Goal: Information Seeking & Learning: Learn about a topic

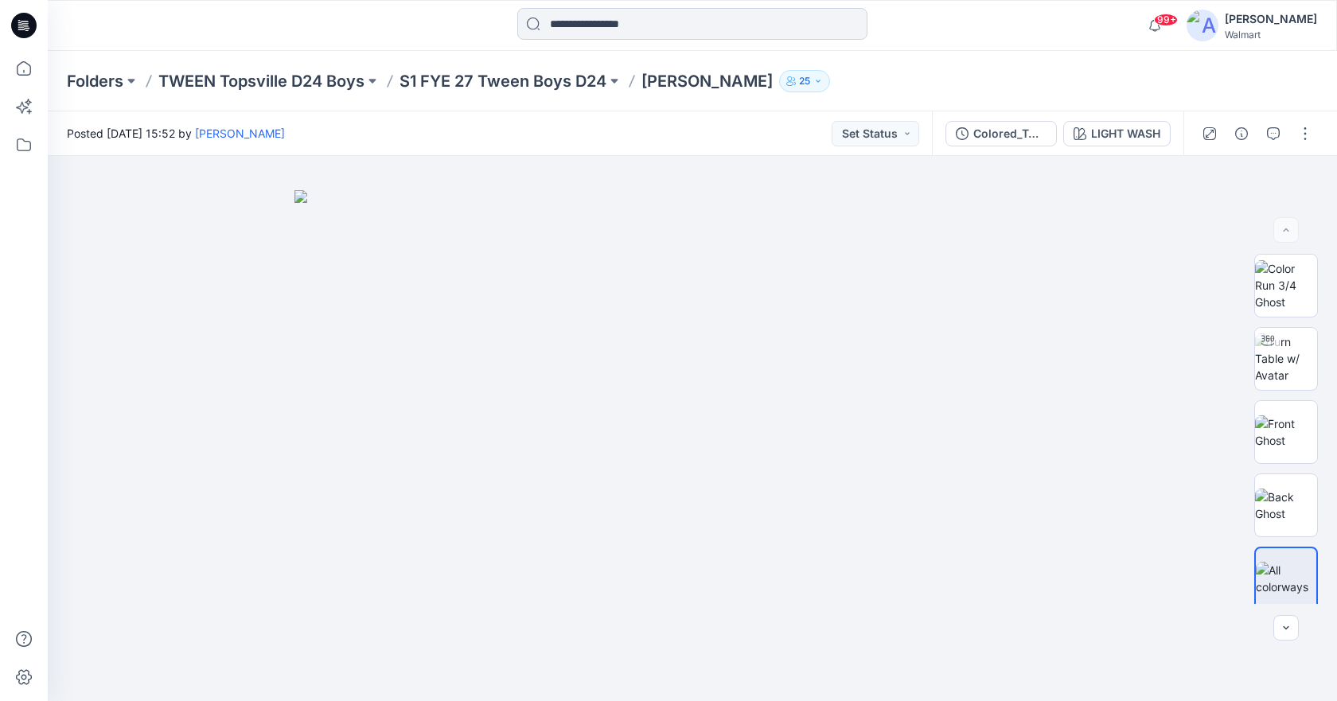
click at [665, 32] on input at bounding box center [692, 24] width 350 height 32
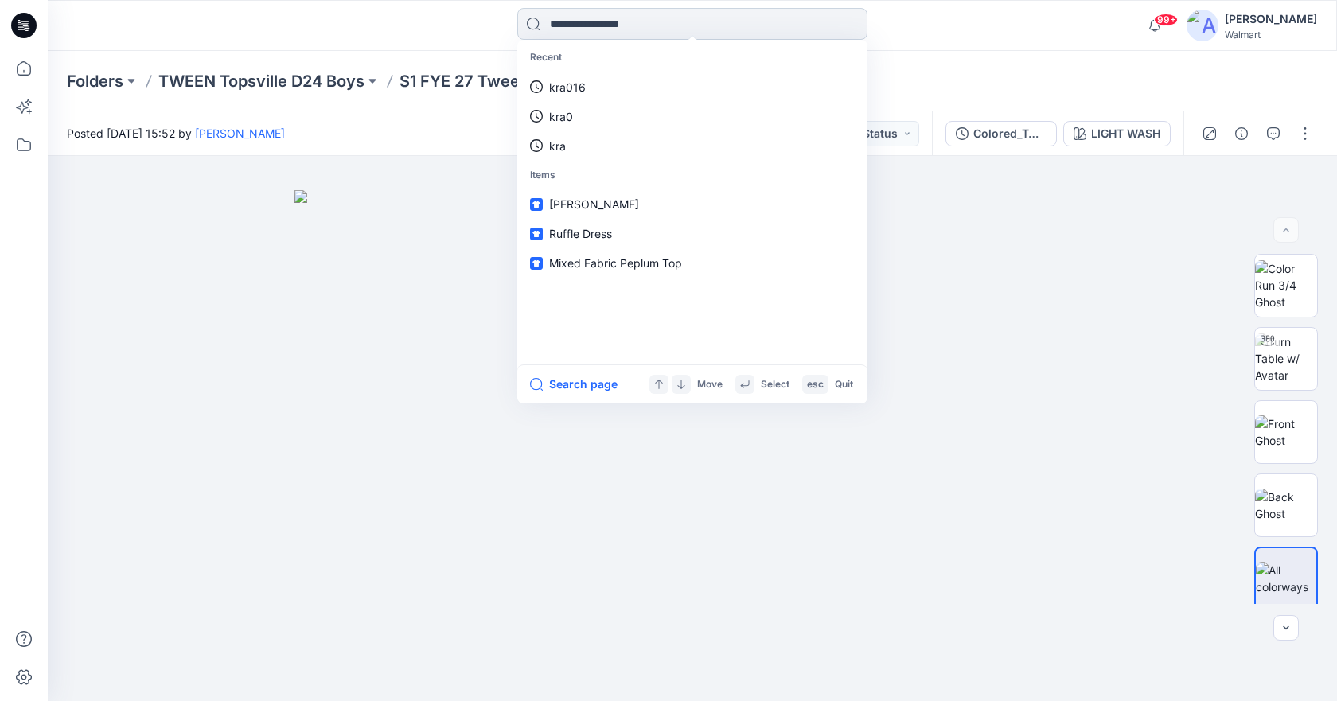
paste input "********"
type input "********"
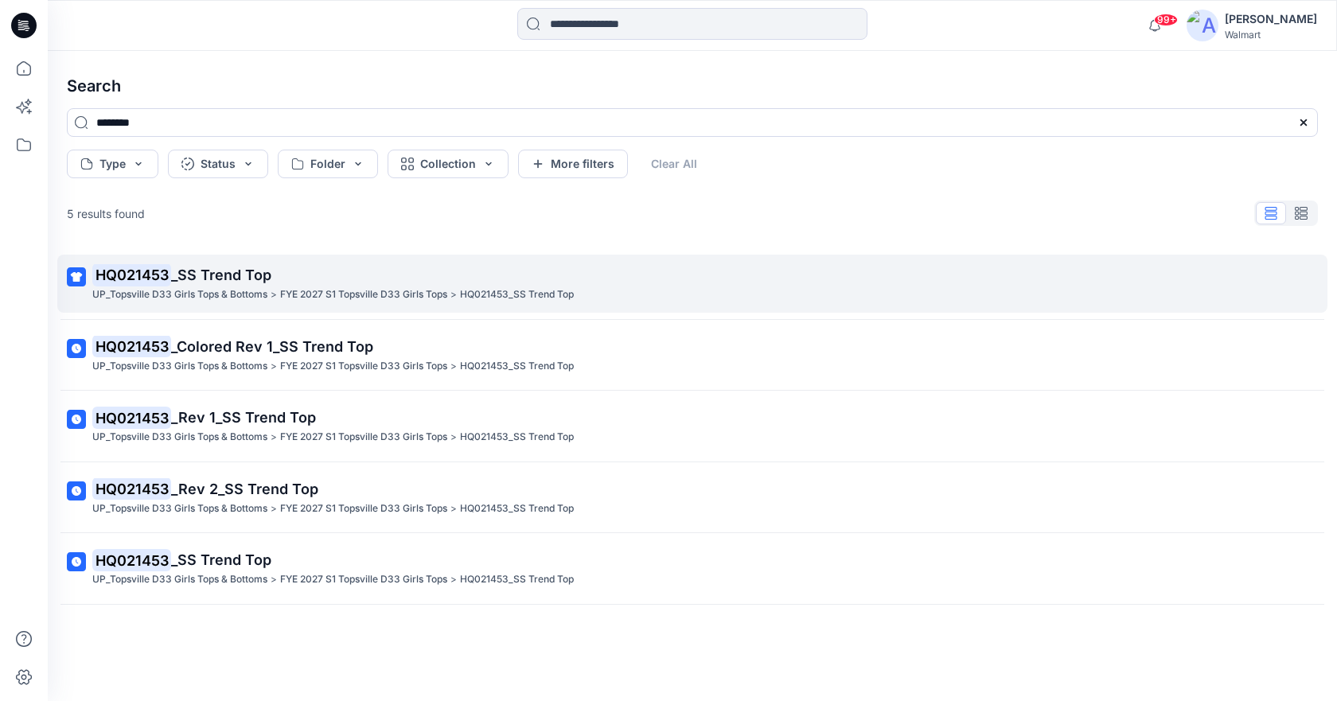
click at [244, 278] on span "_SS Trend Top" at bounding box center [221, 275] width 100 height 17
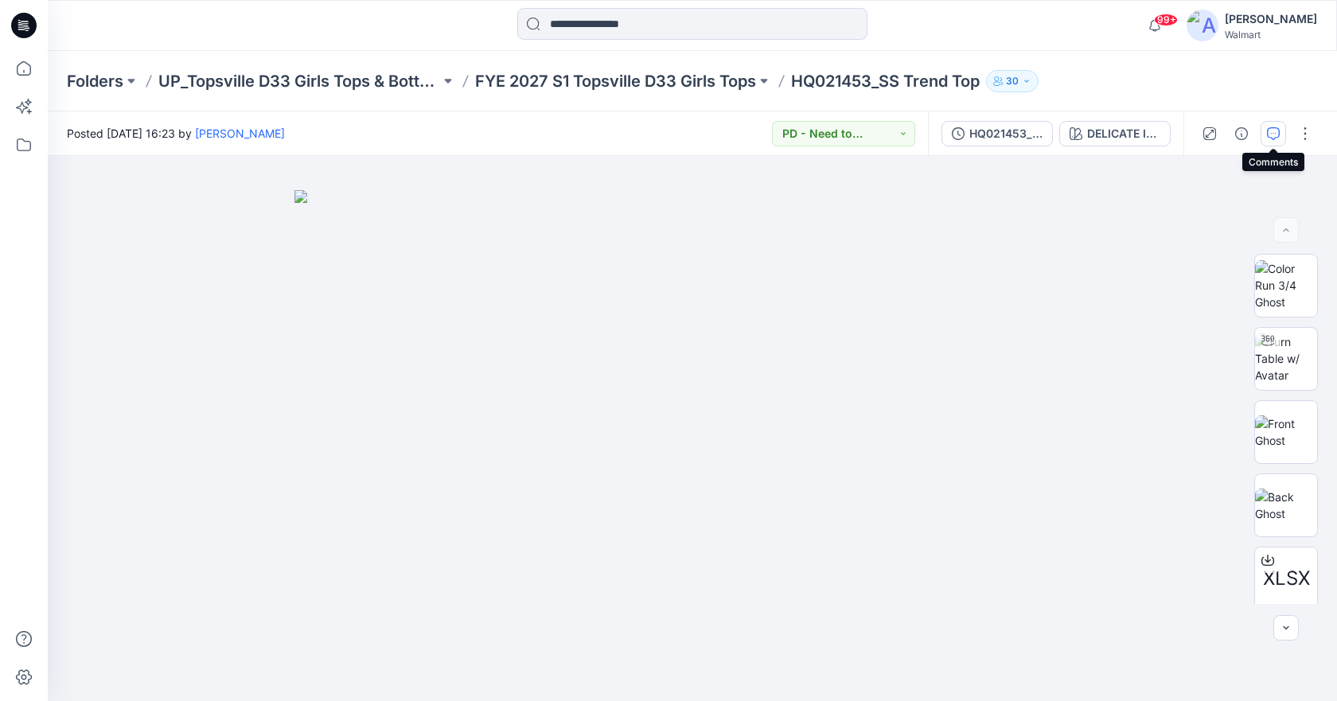
click at [1280, 126] on button "button" at bounding box center [1272, 133] width 25 height 25
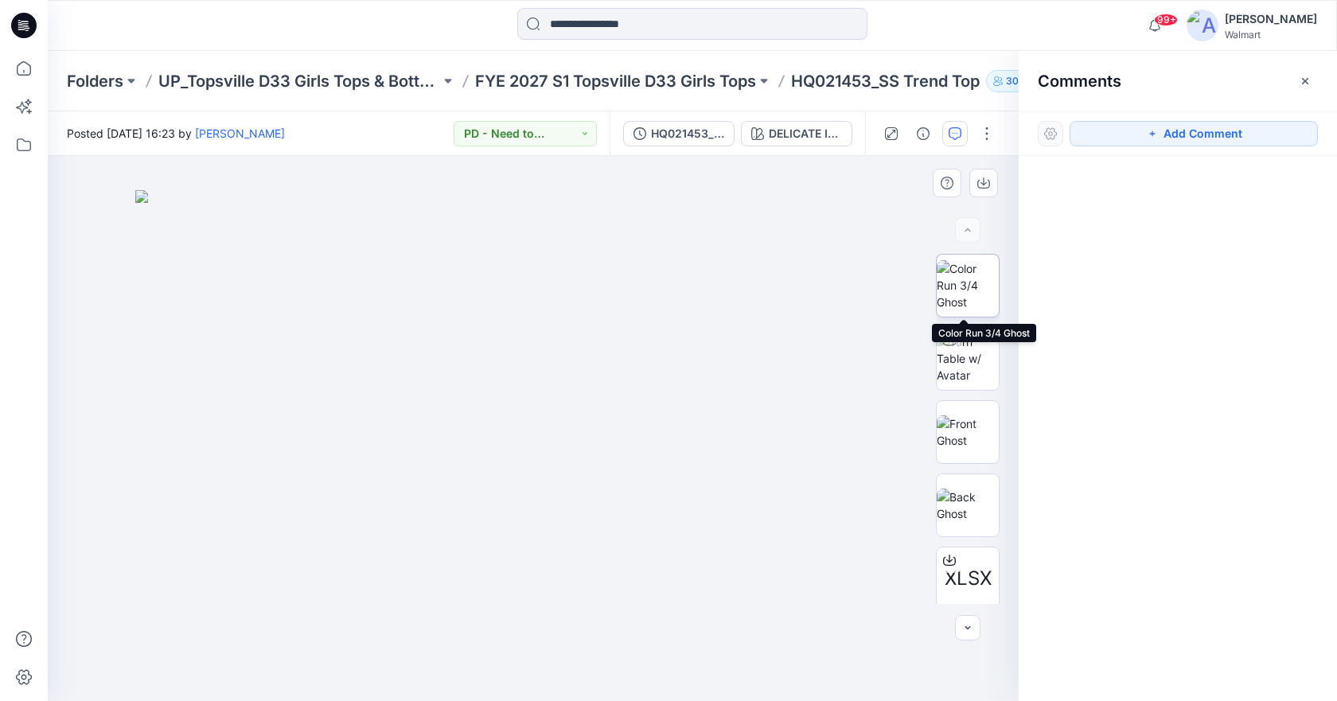
click at [960, 274] on img at bounding box center [967, 285] width 62 height 50
click at [965, 423] on img at bounding box center [967, 431] width 62 height 33
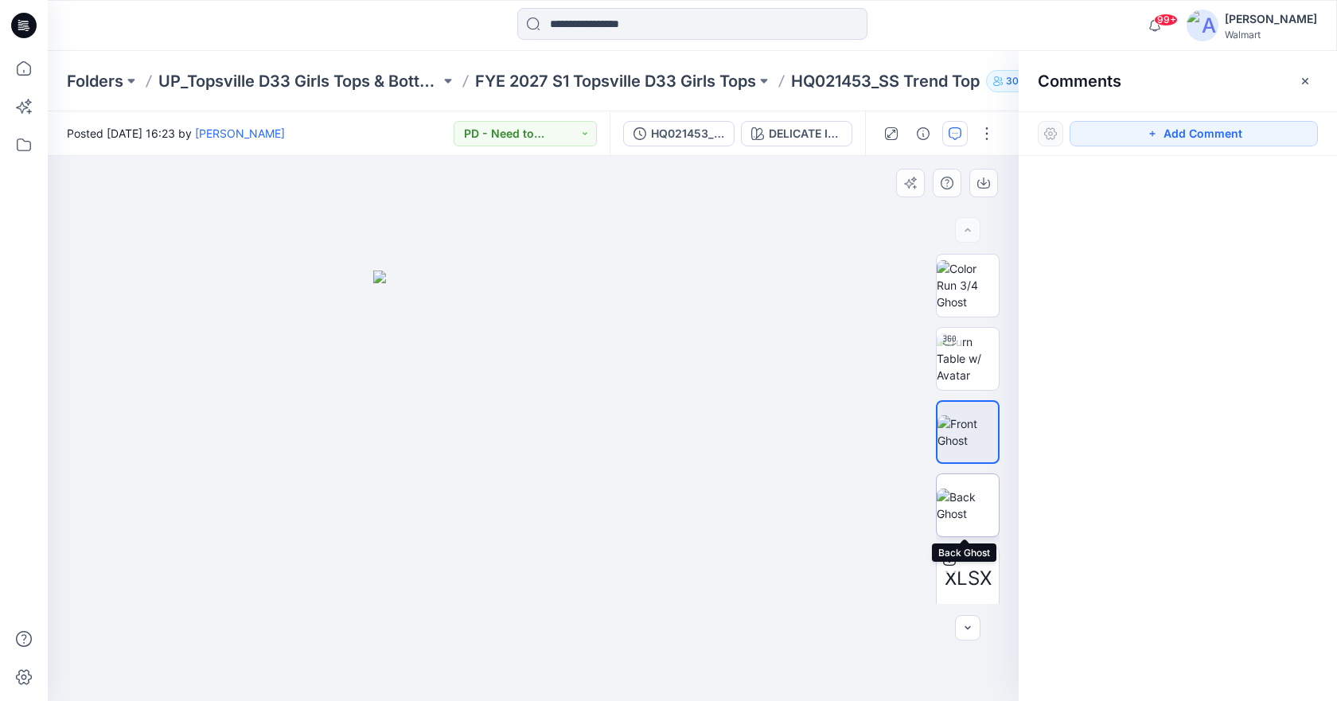
click at [963, 503] on img at bounding box center [967, 504] width 62 height 33
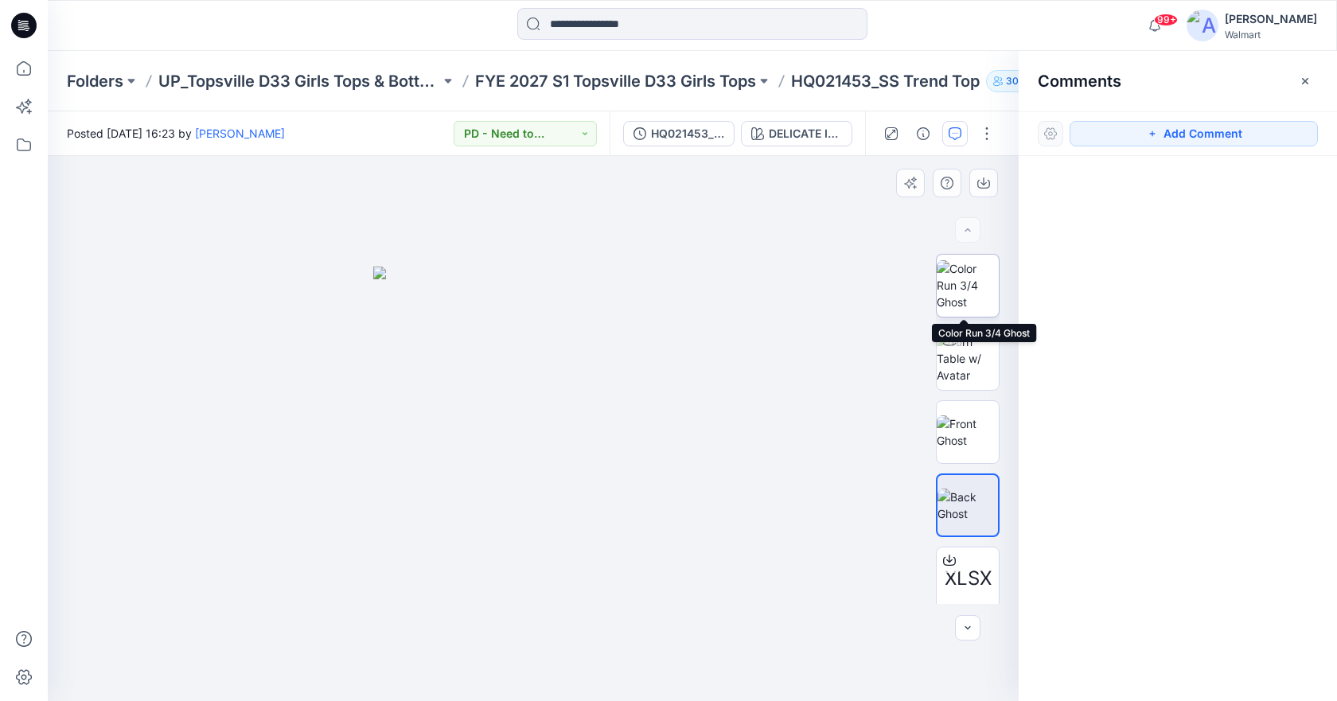
click at [977, 267] on img at bounding box center [967, 285] width 62 height 50
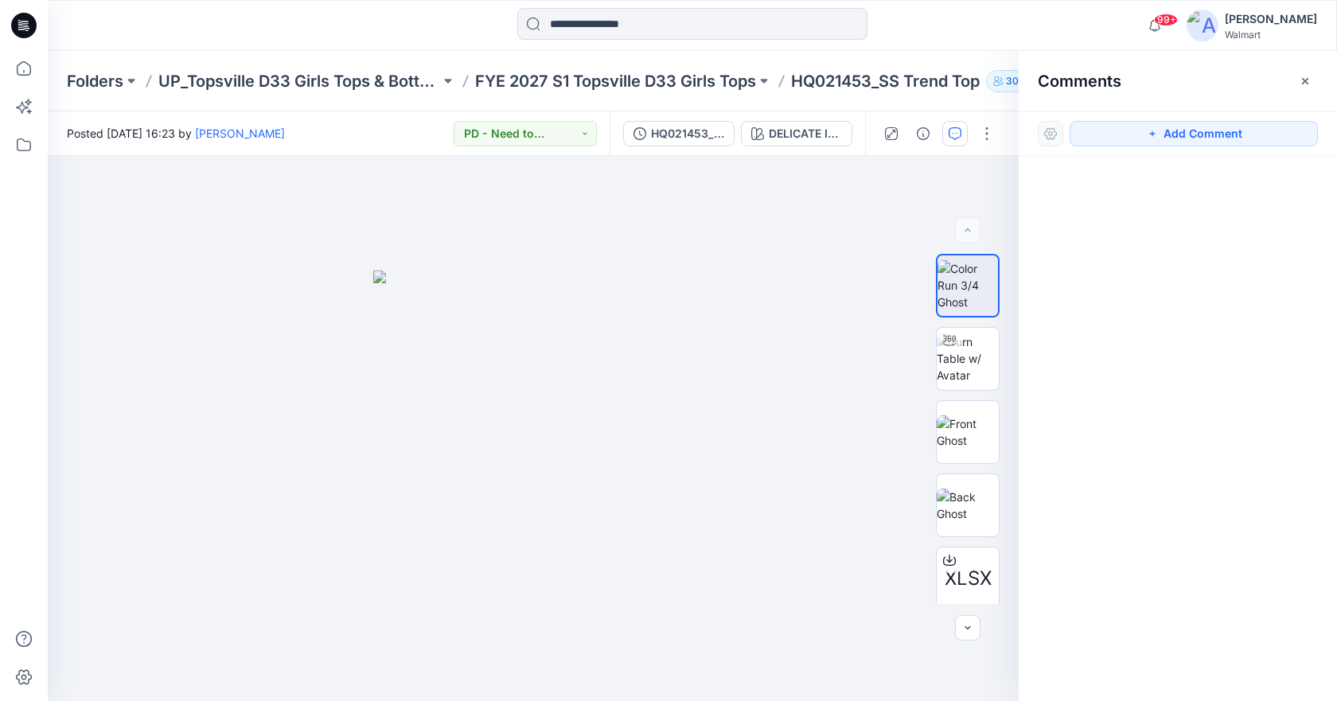
click at [879, 80] on p "HQ021453_SS Trend Top" at bounding box center [885, 81] width 189 height 22
click at [1308, 84] on icon "button" at bounding box center [1304, 81] width 13 height 13
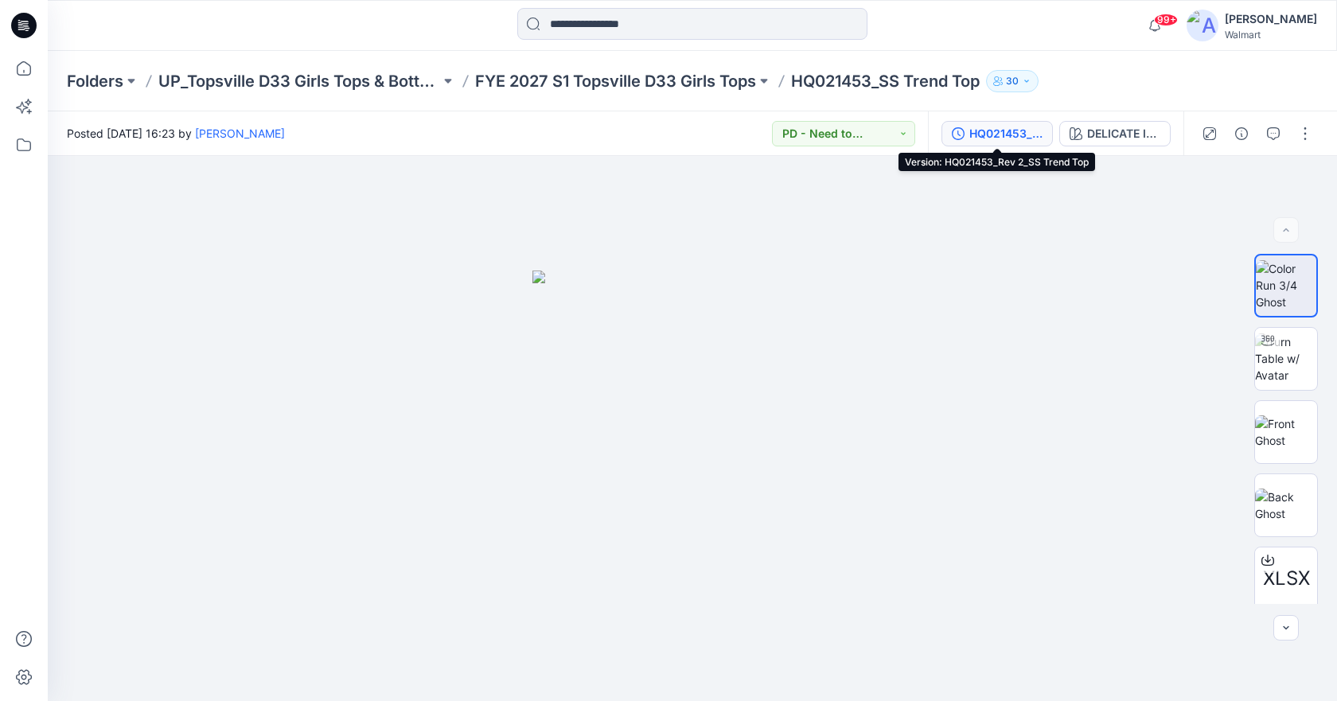
click at [1010, 137] on div "HQ021453_Rev 2_SS Trend Top" at bounding box center [1005, 134] width 73 height 18
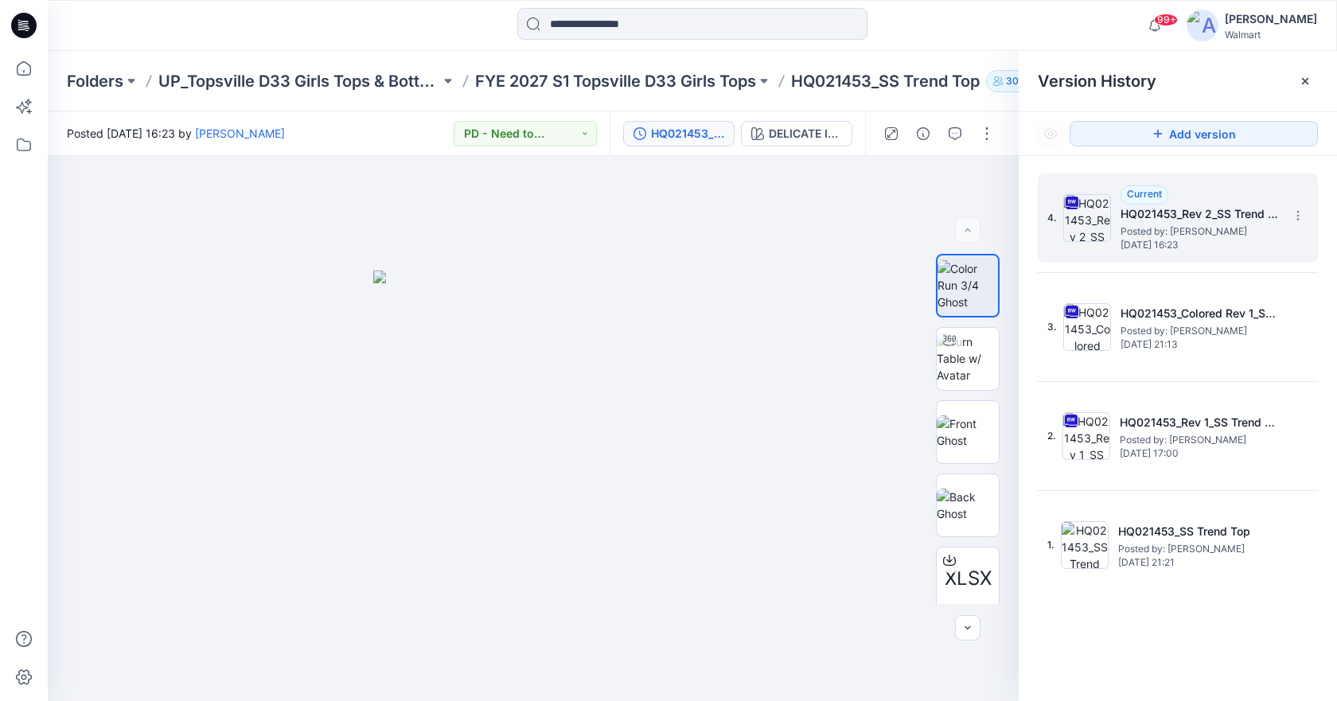
click at [1135, 220] on h5 "HQ021453_Rev 2_SS Trend Top" at bounding box center [1199, 213] width 159 height 19
click at [946, 383] on img at bounding box center [967, 358] width 62 height 50
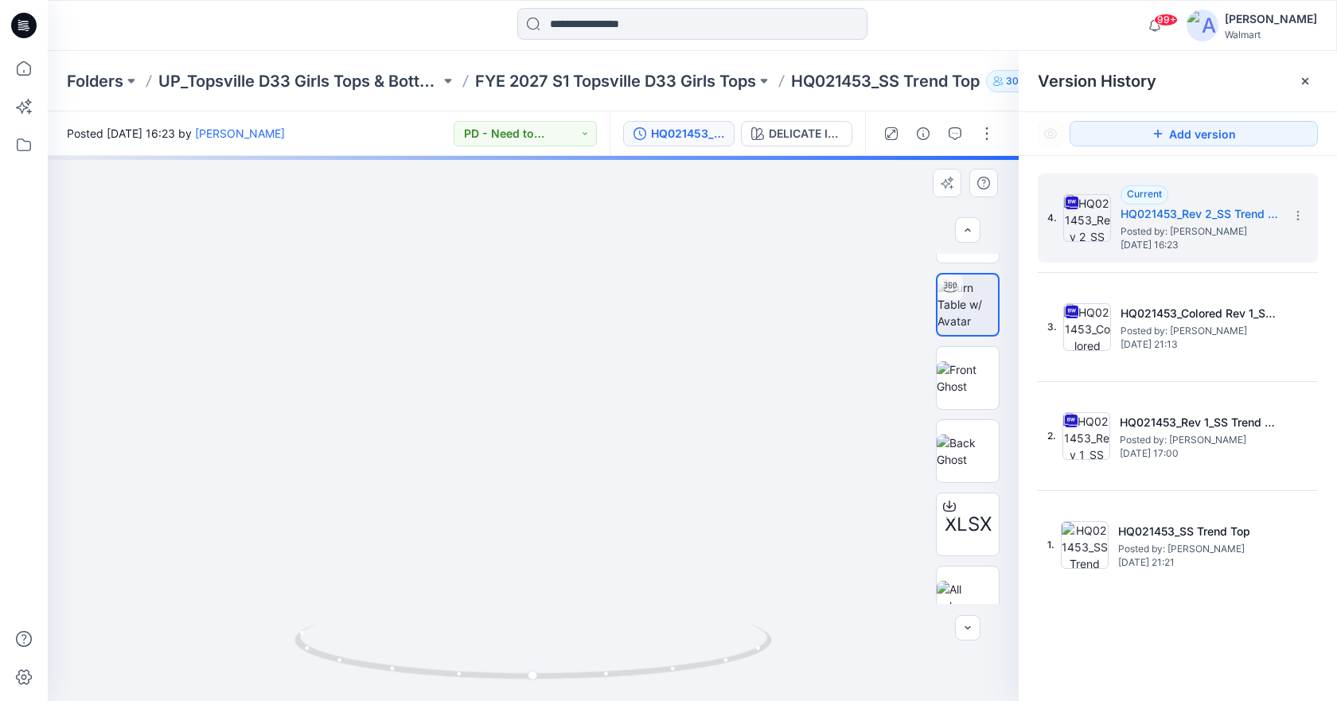
scroll to position [80, 0]
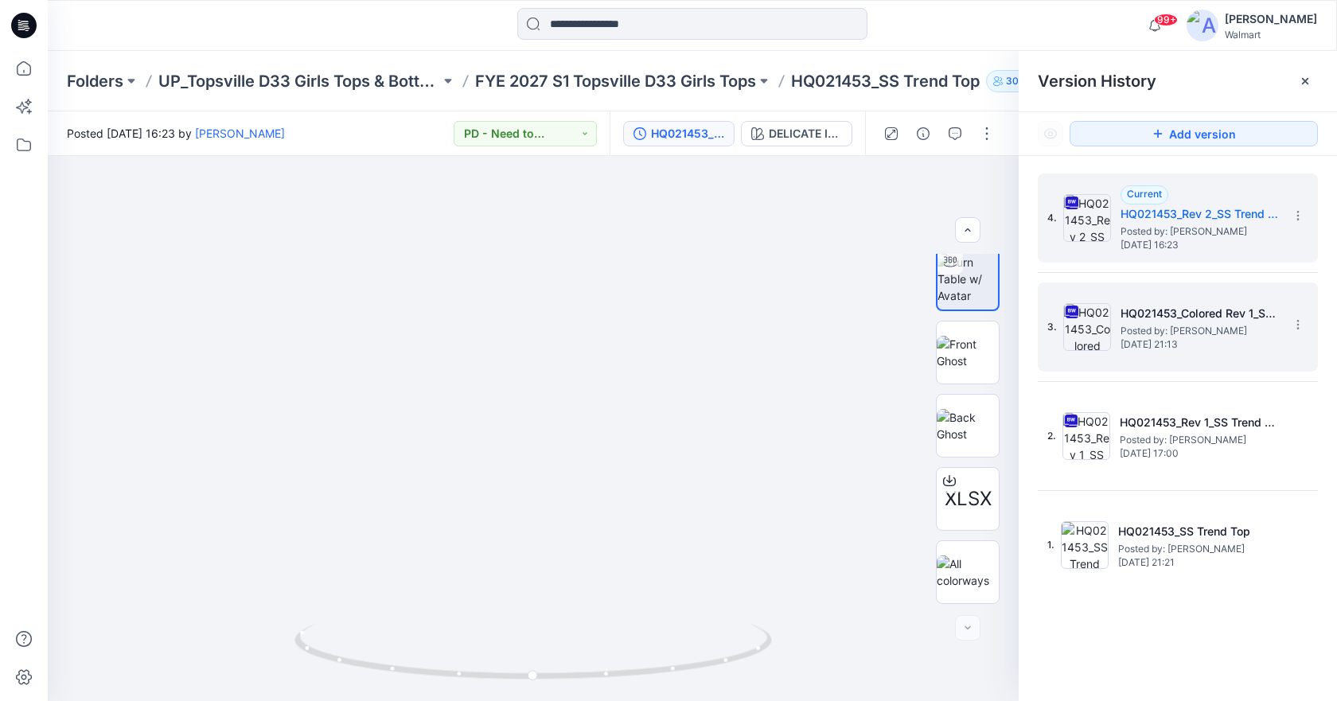
click at [1165, 317] on h5 "HQ021453_Colored Rev 1_SS Trend Top" at bounding box center [1199, 313] width 159 height 19
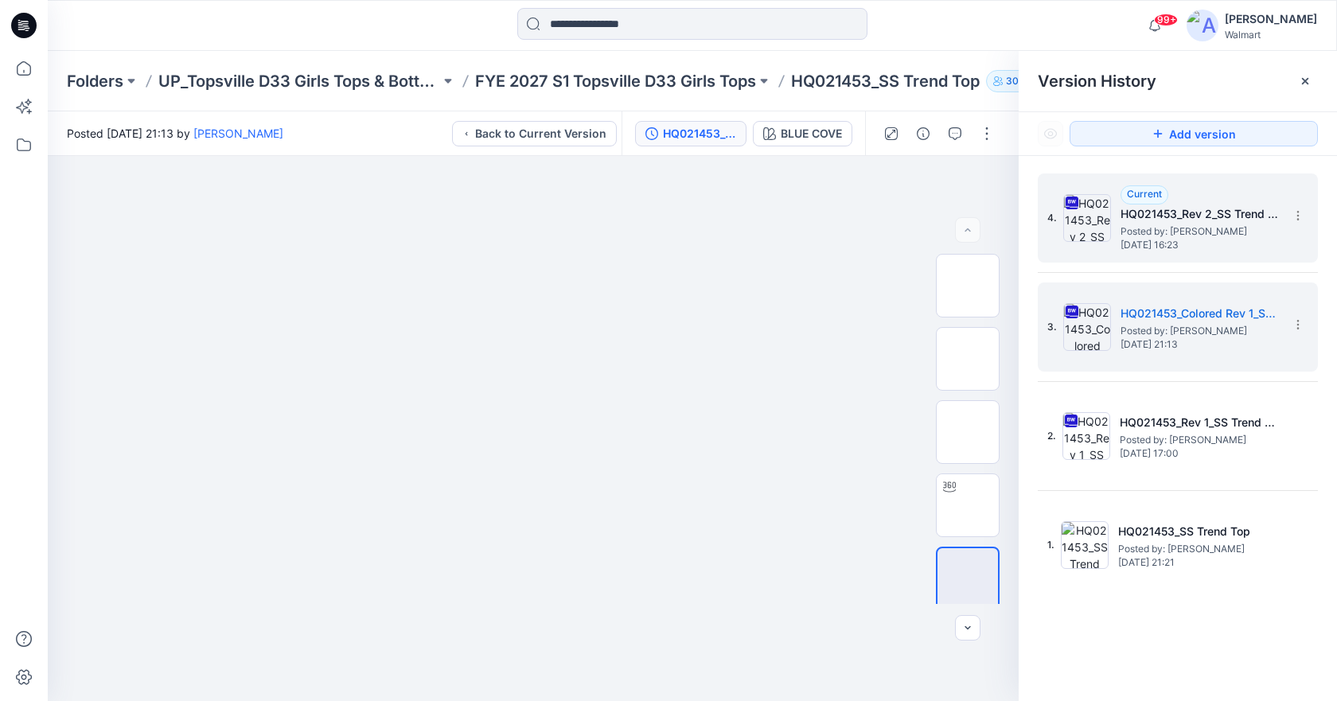
click at [1153, 206] on h5 "HQ021453_Rev 2_SS Trend Top" at bounding box center [1199, 213] width 159 height 19
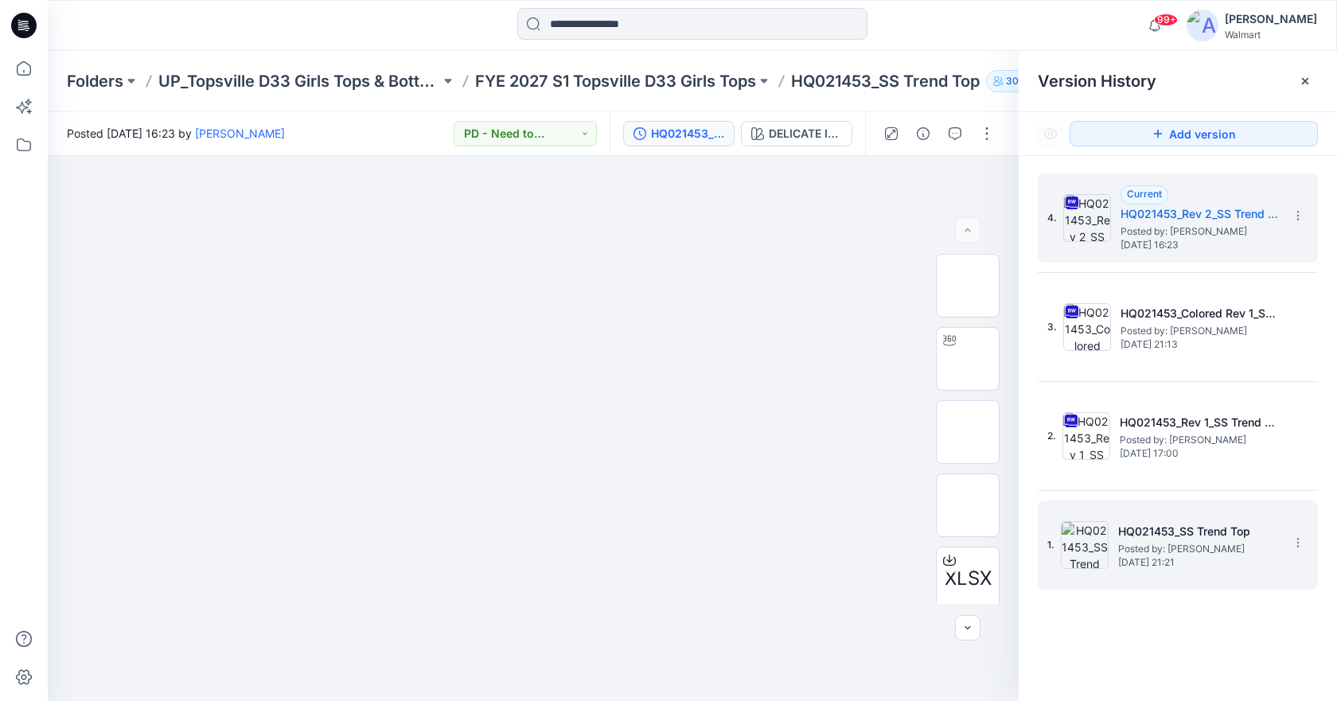
click at [1216, 516] on div "1. HQ021453_SS Trend Top Posted by: [PERSON_NAME] [DATE] 21:21" at bounding box center [1166, 545] width 239 height 76
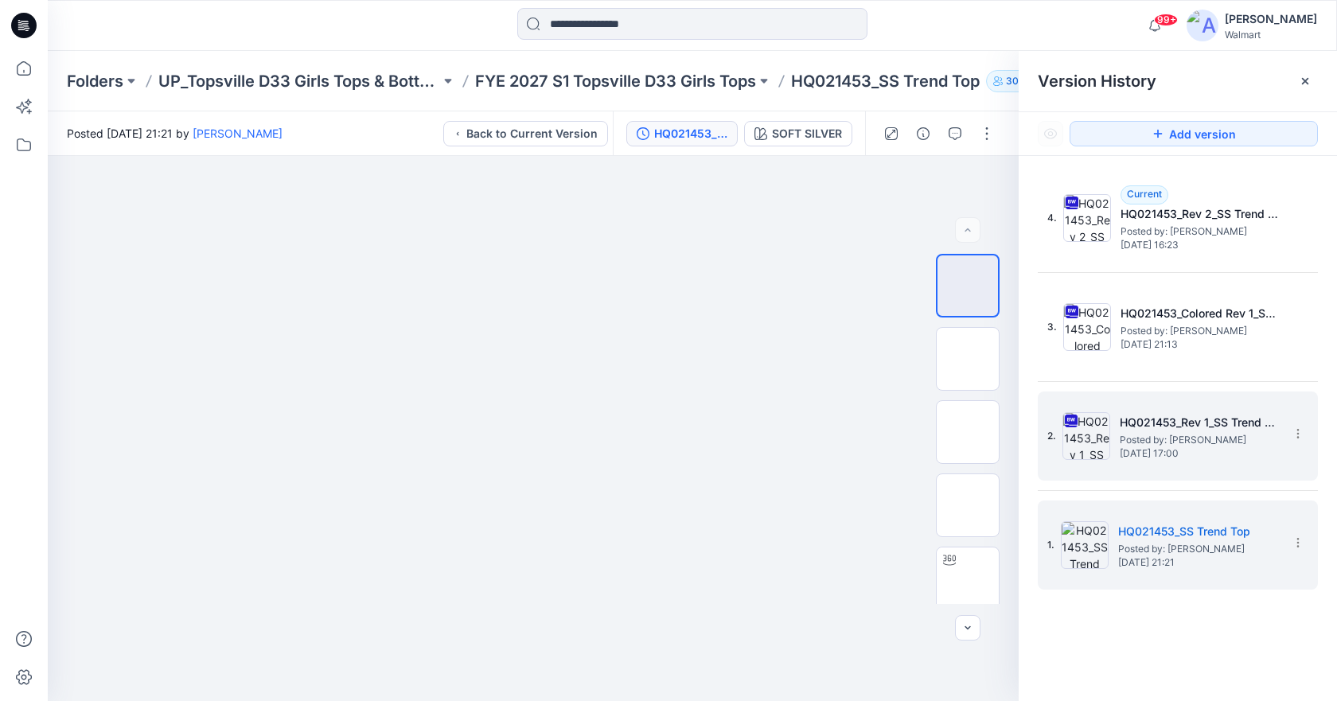
click at [1207, 435] on span "Posted by: [PERSON_NAME]" at bounding box center [1198, 440] width 159 height 16
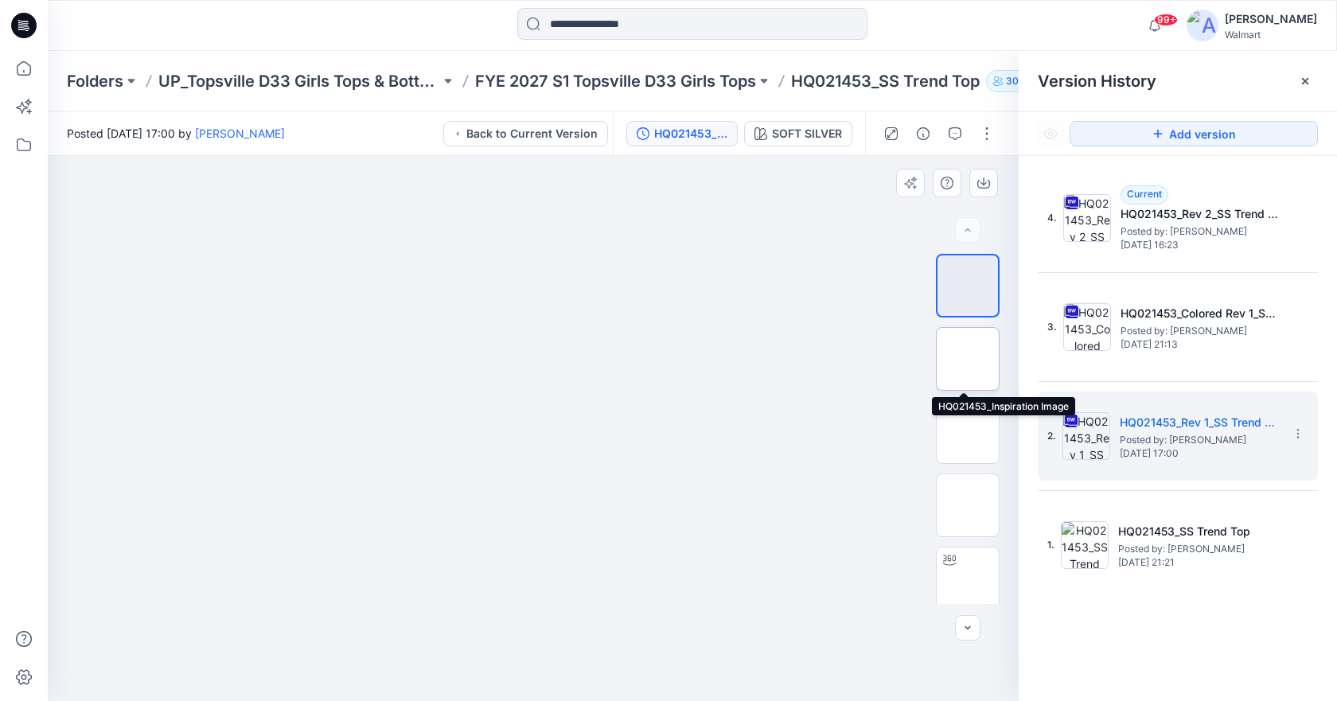
click at [967, 359] on img at bounding box center [967, 359] width 0 height 0
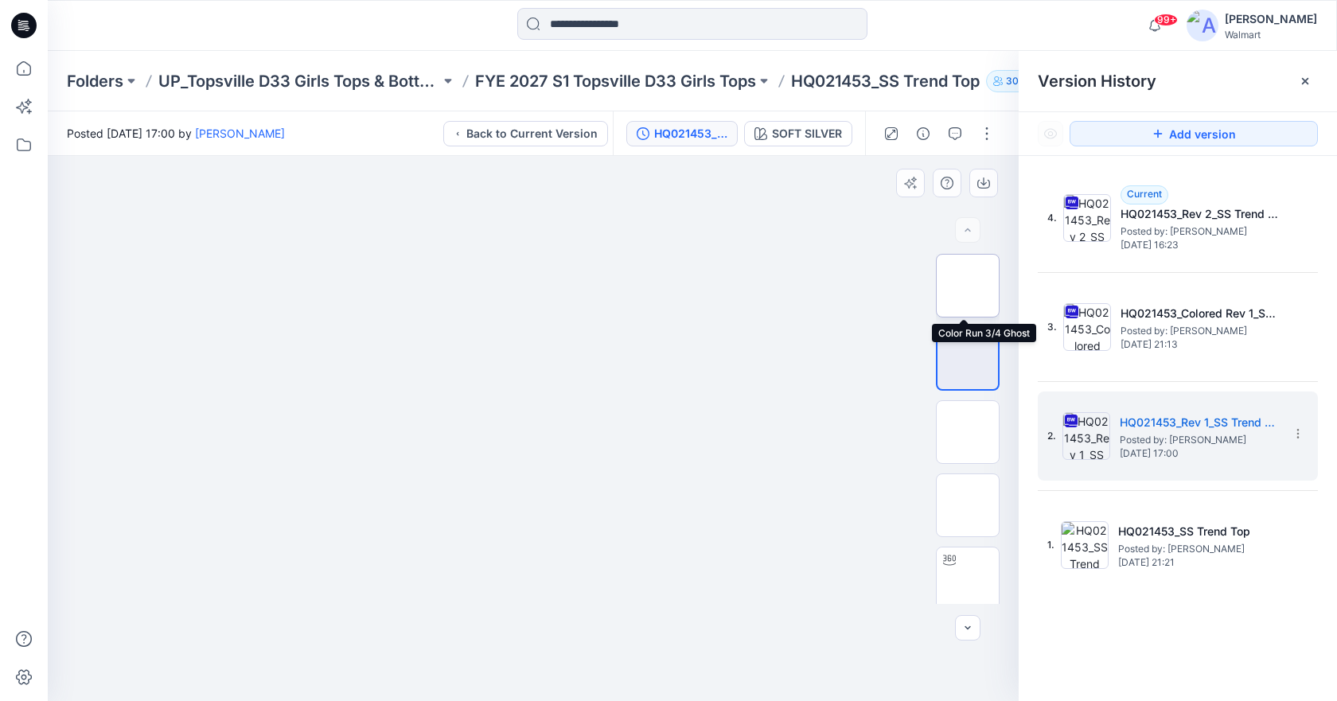
click at [967, 286] on img at bounding box center [967, 286] width 0 height 0
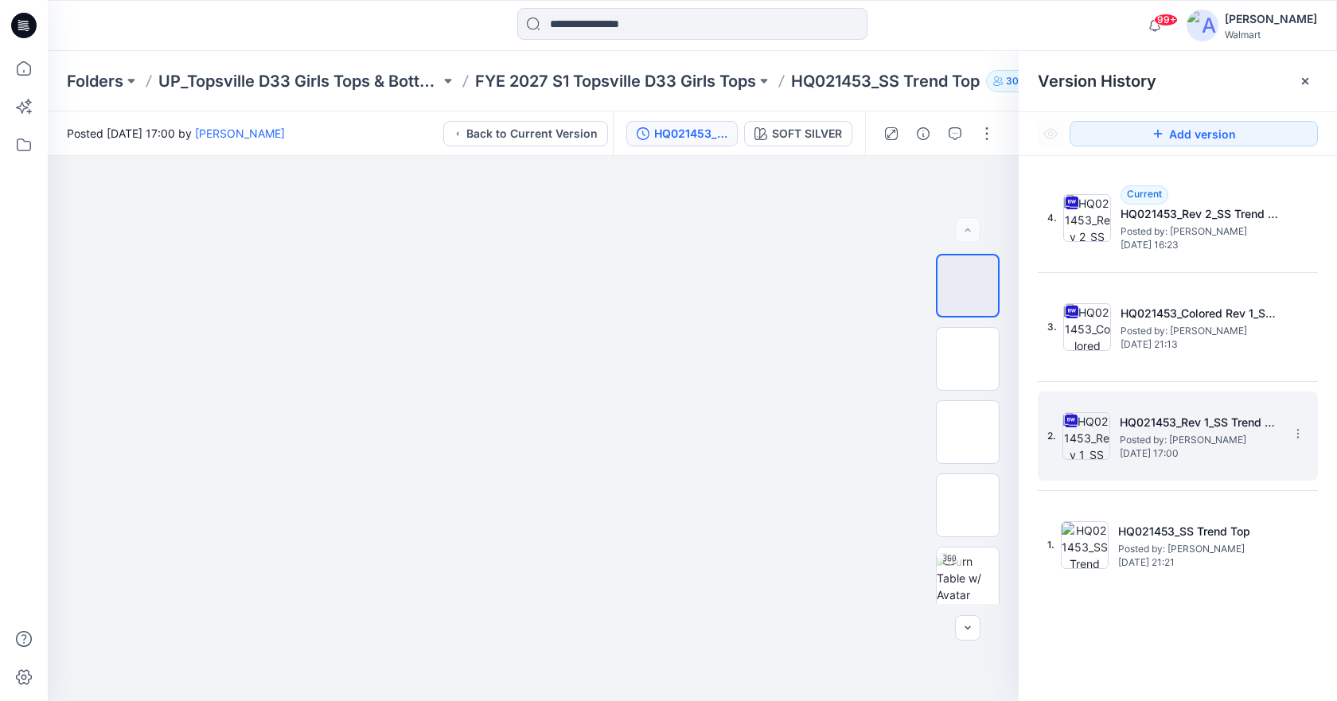
click at [1174, 440] on span "Posted by: [PERSON_NAME]" at bounding box center [1198, 440] width 159 height 16
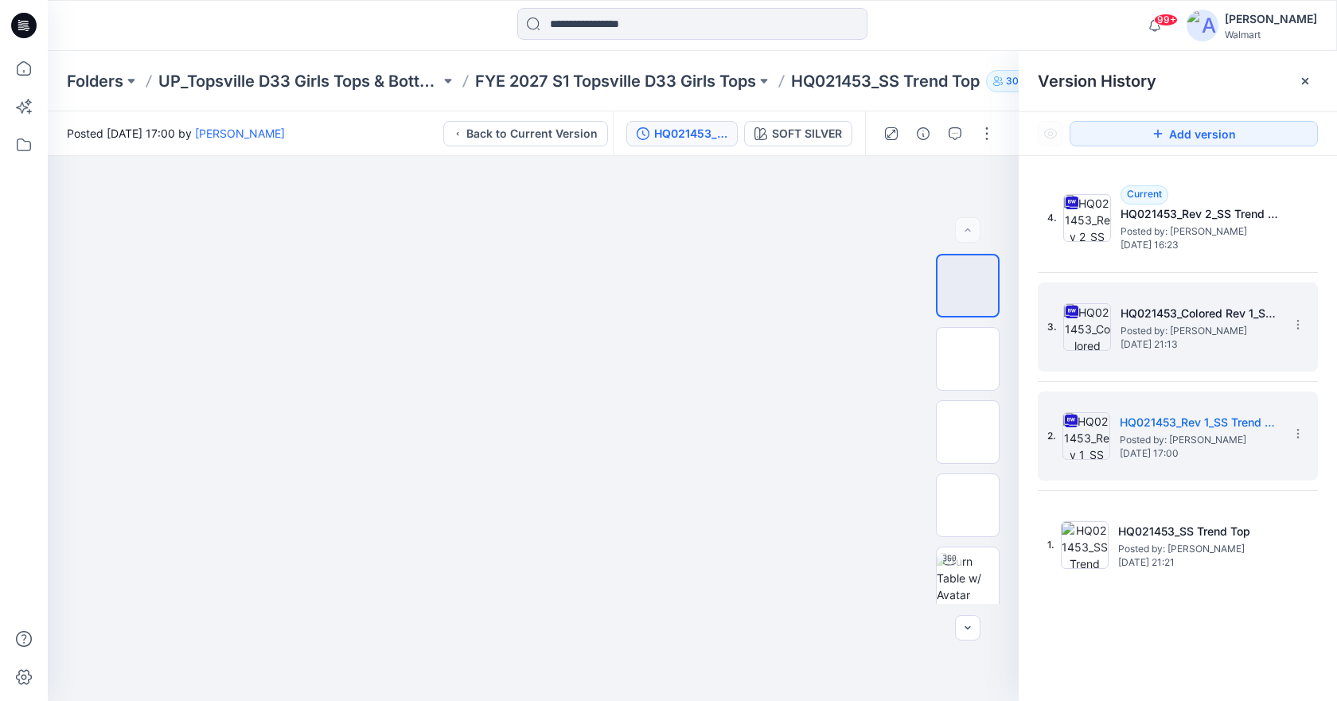
click at [1173, 315] on h5 "HQ021453_Colored Rev 1_SS Trend Top" at bounding box center [1199, 313] width 159 height 19
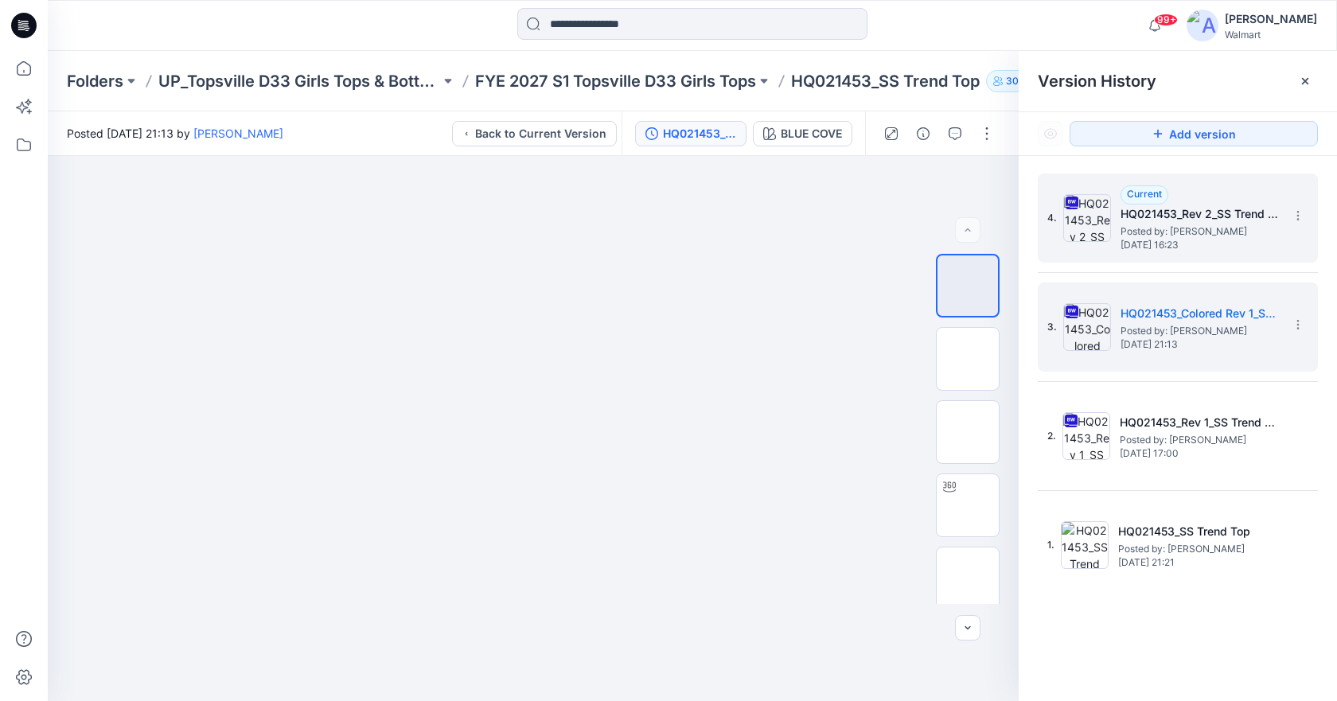
click at [1207, 237] on span "Posted by: [PERSON_NAME]" at bounding box center [1199, 232] width 159 height 16
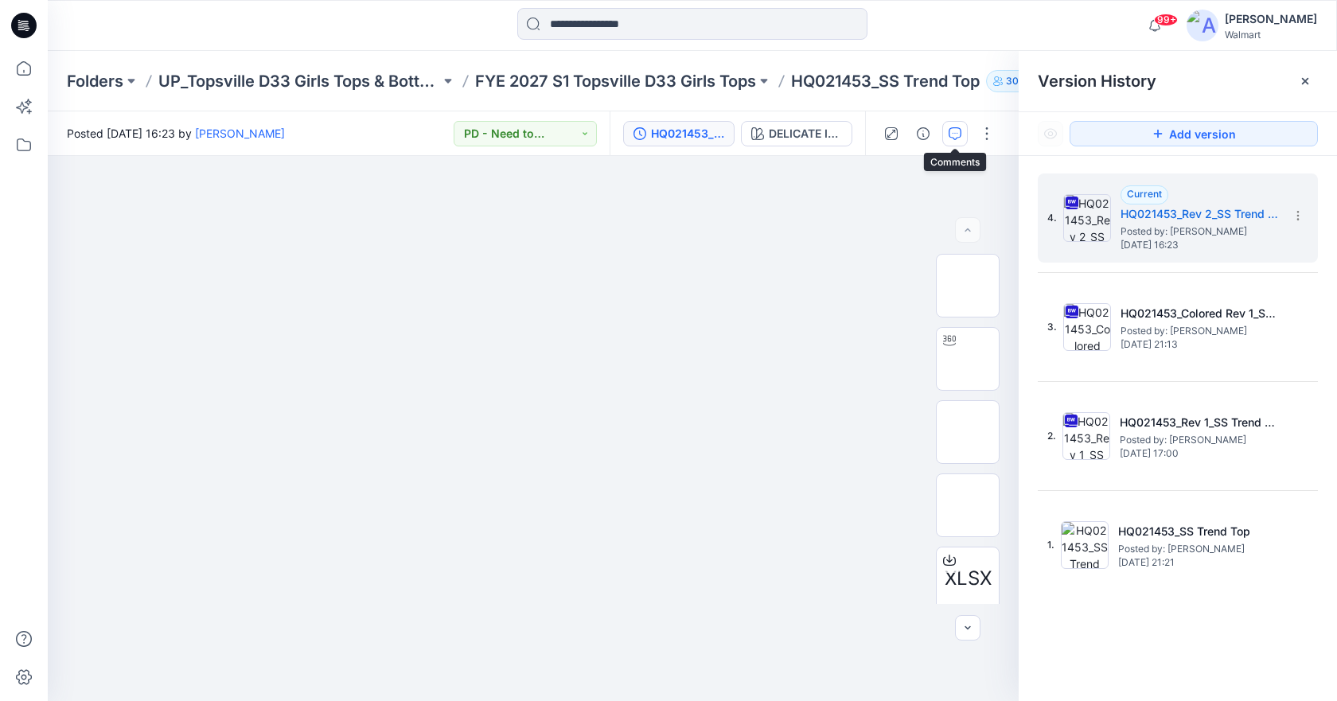
click at [955, 139] on icon "button" at bounding box center [954, 133] width 13 height 13
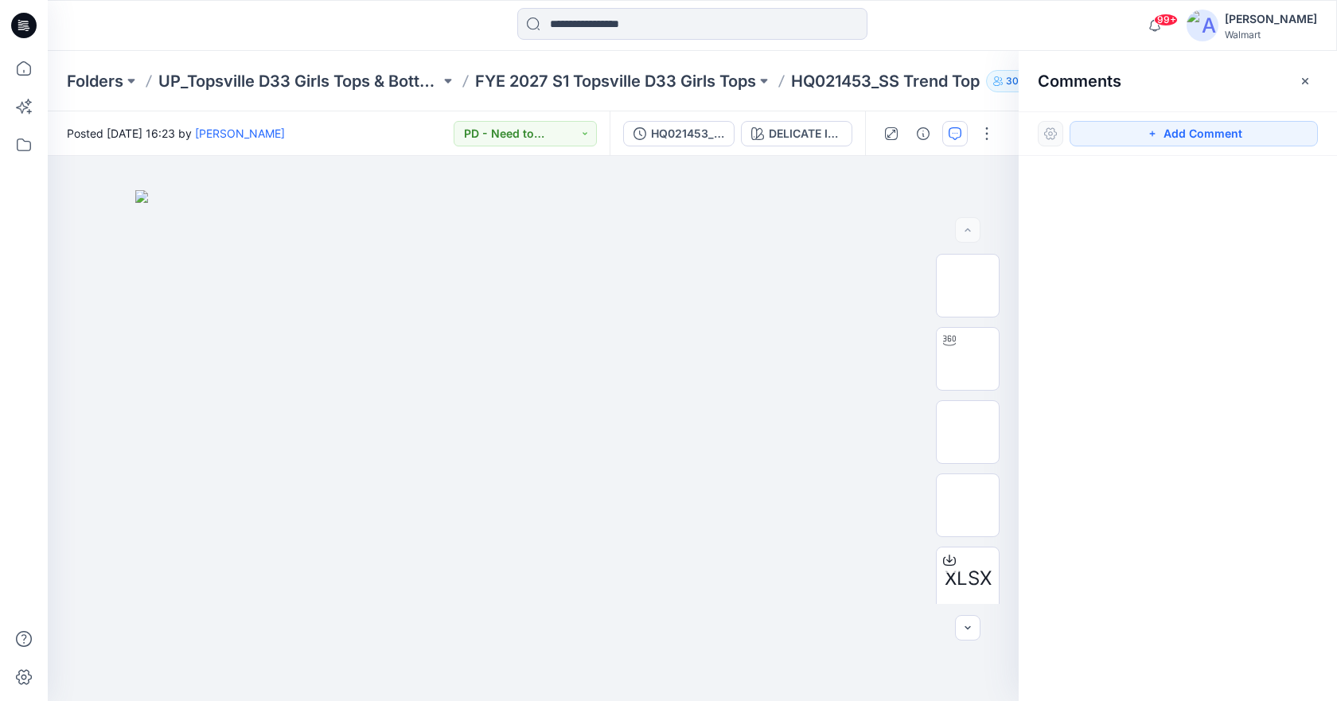
click at [994, 73] on button "30" at bounding box center [1012, 81] width 53 height 22
click at [1302, 89] on button "button" at bounding box center [1304, 80] width 25 height 25
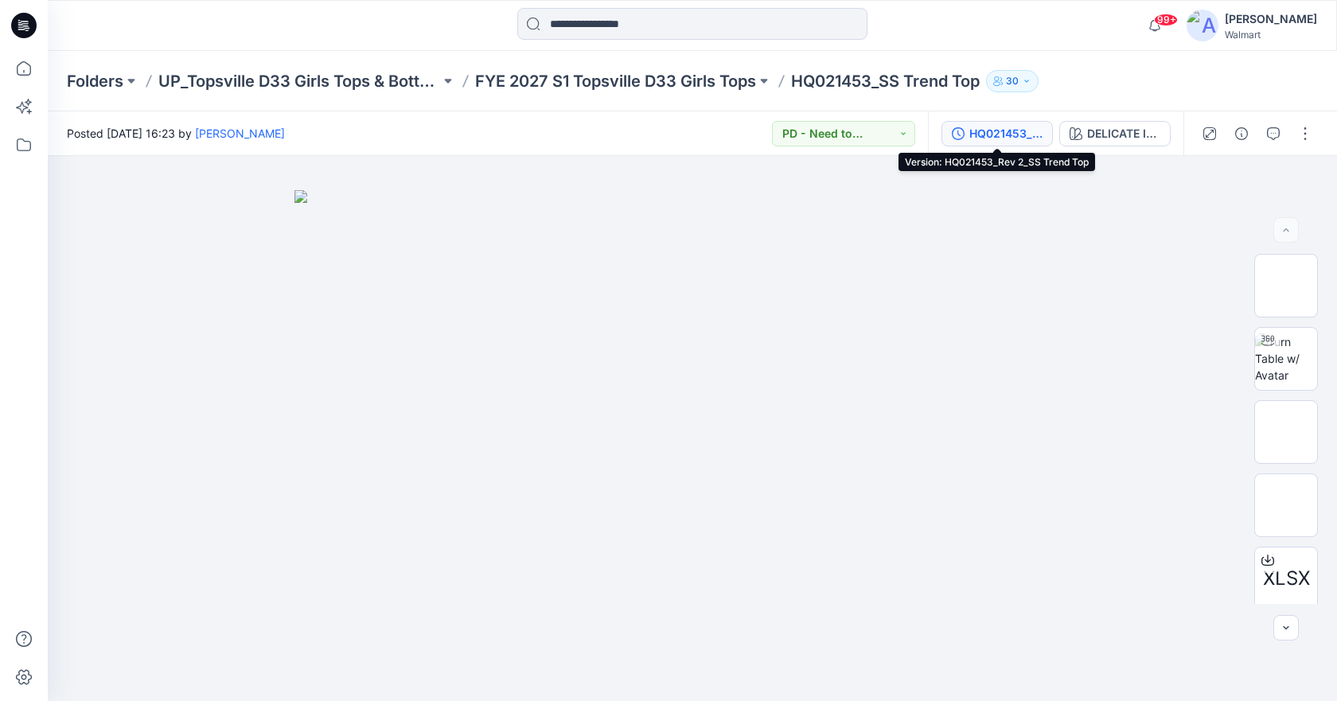
click at [986, 137] on div "HQ021453_Rev 2_SS Trend Top" at bounding box center [1005, 134] width 73 height 18
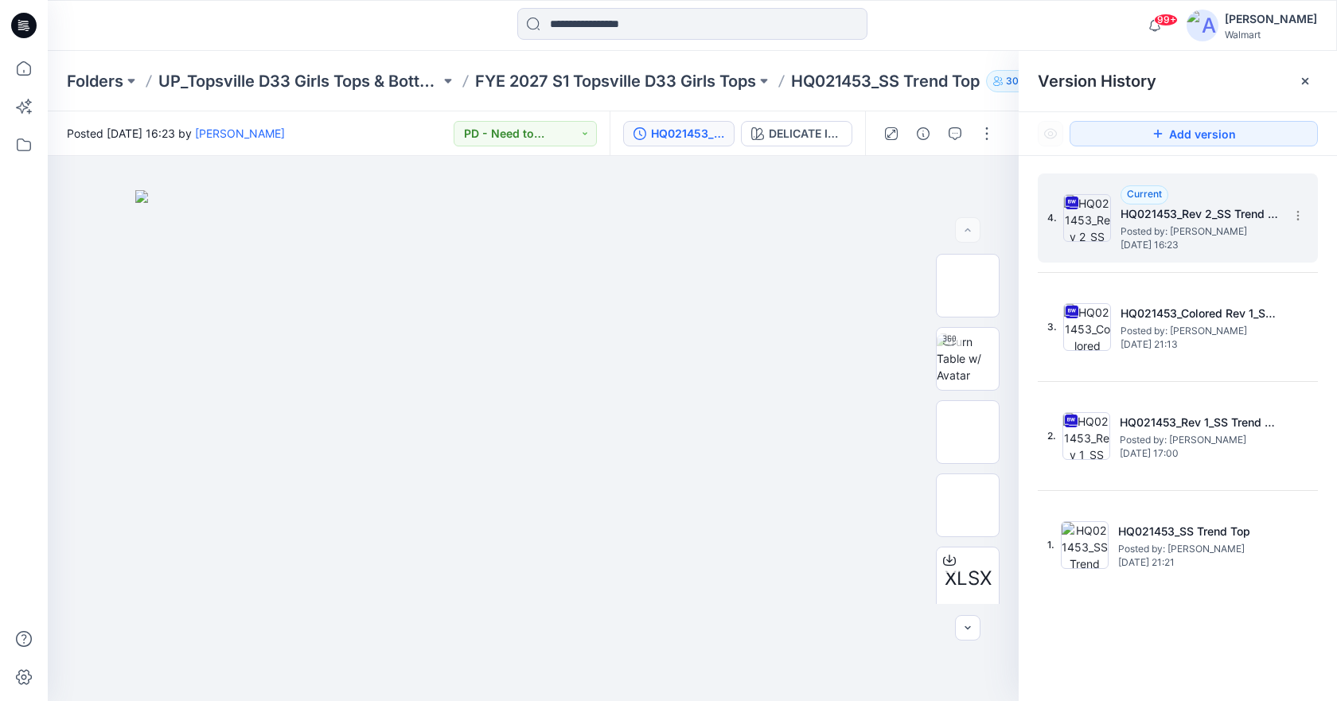
click at [1202, 230] on span "Posted by: [PERSON_NAME]" at bounding box center [1199, 232] width 159 height 16
click at [1299, 86] on icon at bounding box center [1304, 81] width 13 height 13
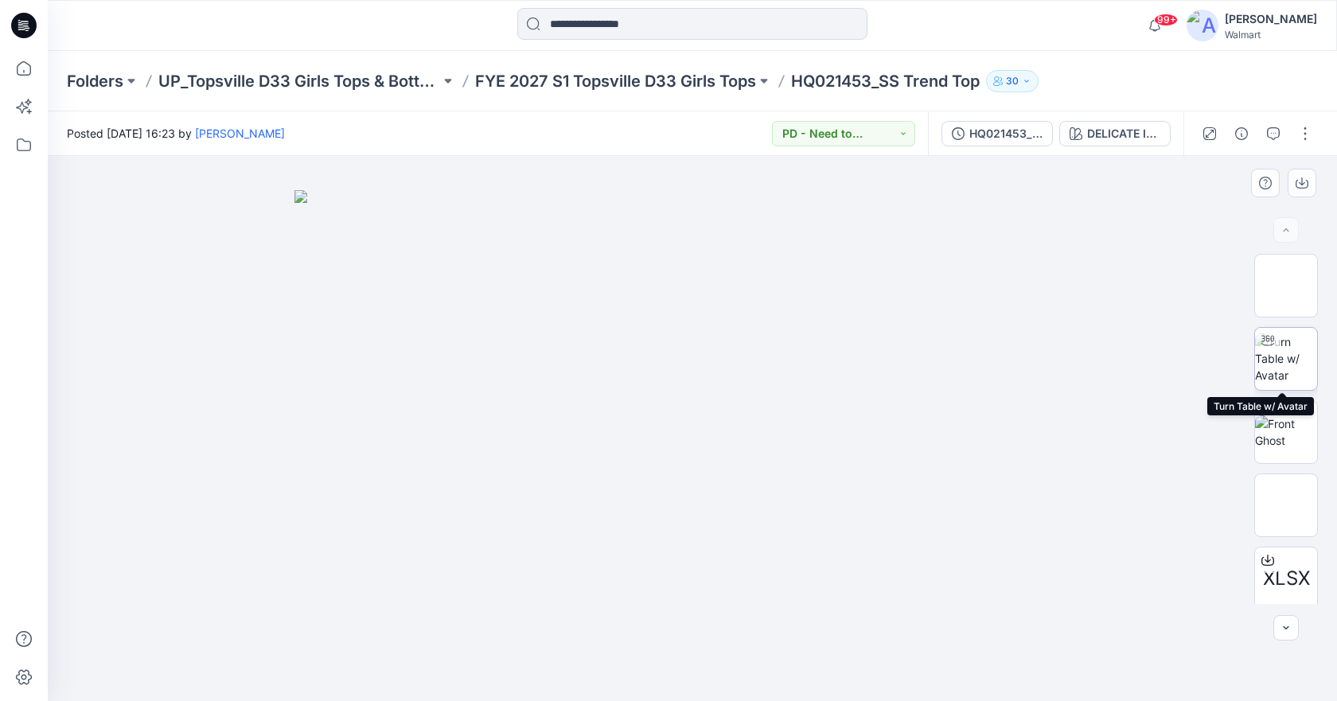
click at [1292, 365] on img at bounding box center [1286, 358] width 62 height 50
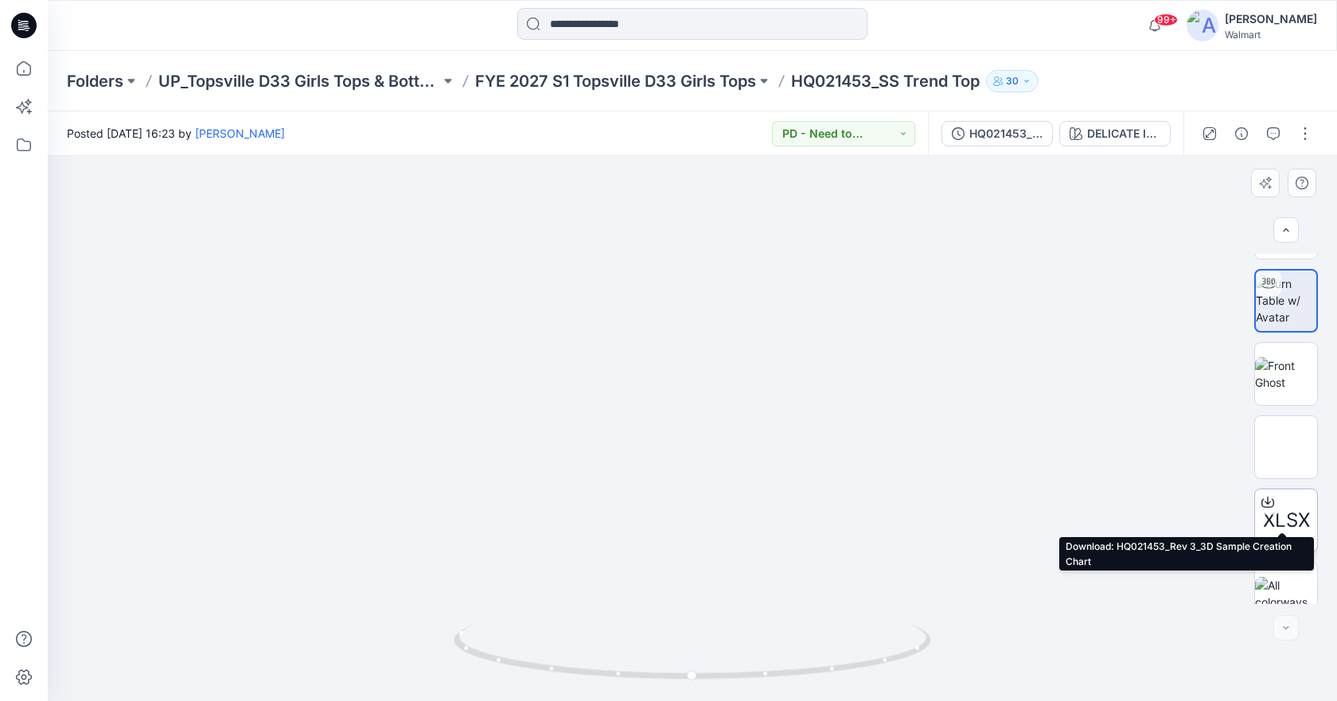
scroll to position [80, 0]
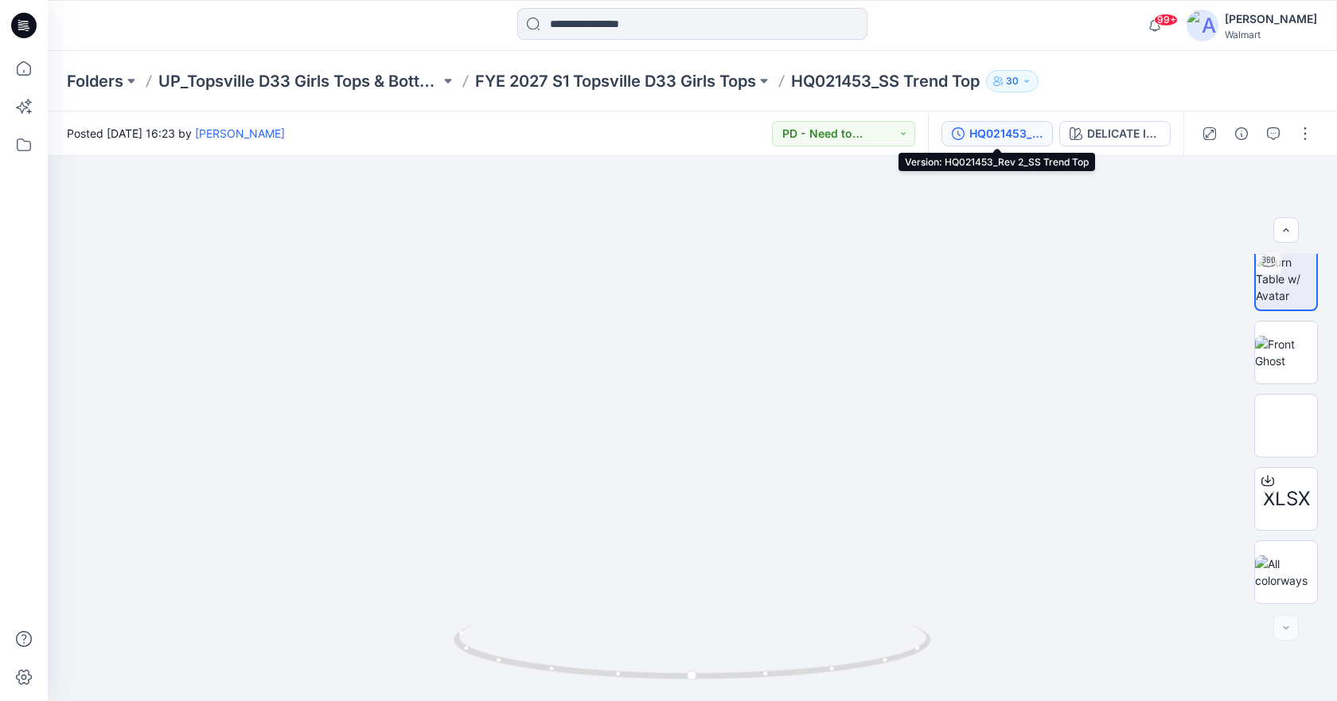
click at [1041, 133] on div "HQ021453_Rev 2_SS Trend Top" at bounding box center [1005, 134] width 73 height 18
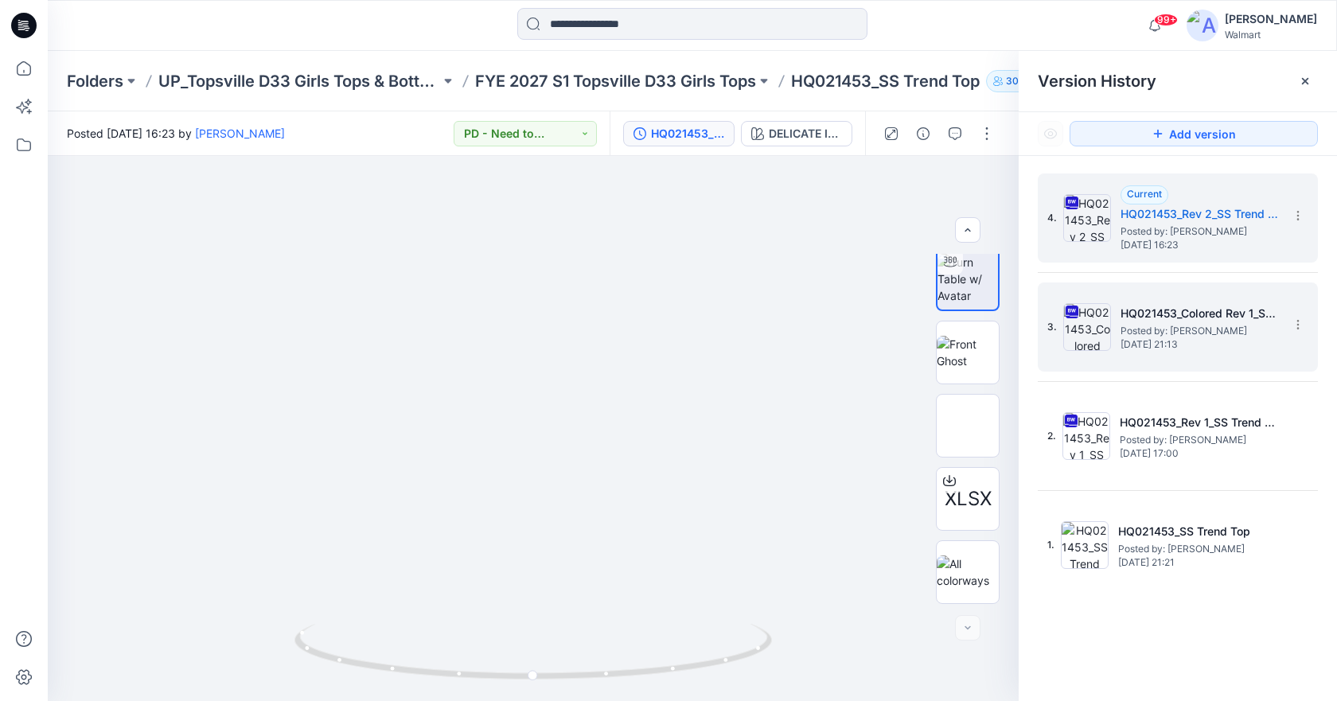
click at [1184, 351] on div "3. HQ021453_Colored Rev 1_SS Trend Top Posted by: [PERSON_NAME] [DATE] 21:13" at bounding box center [1166, 327] width 239 height 76
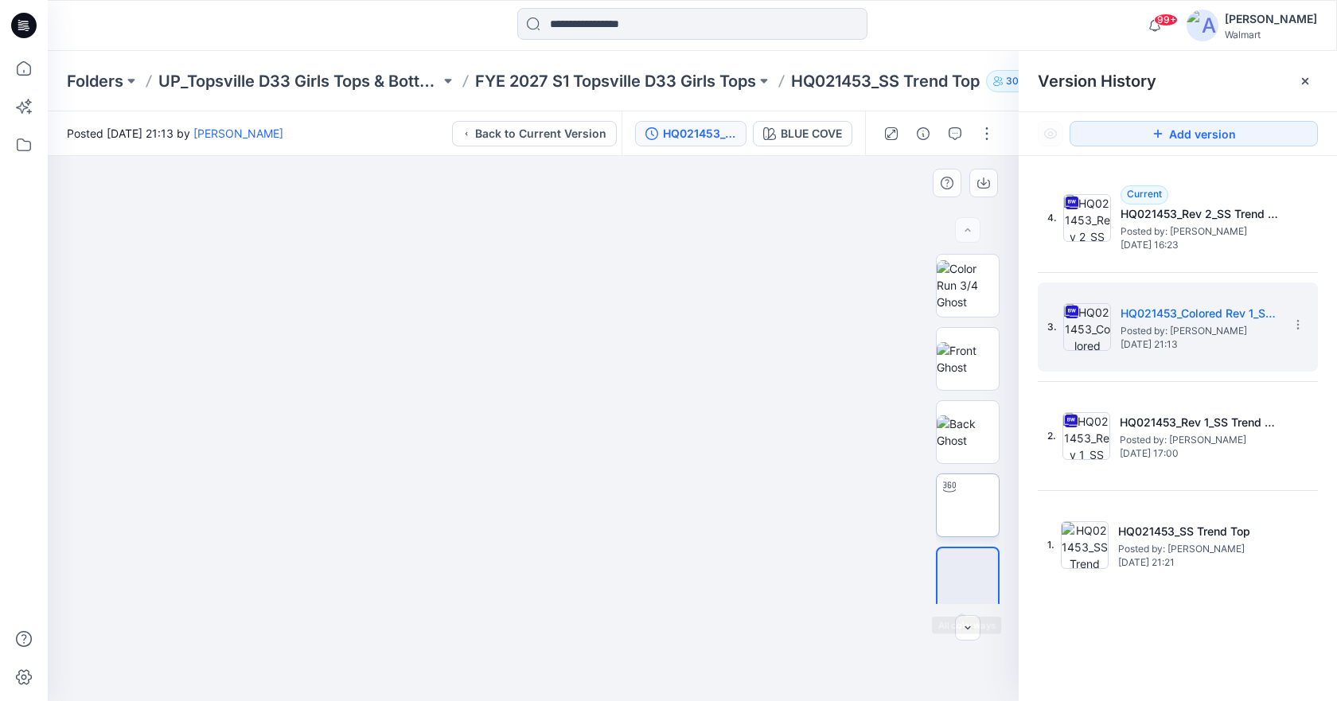
click at [967, 505] on img at bounding box center [967, 505] width 0 height 0
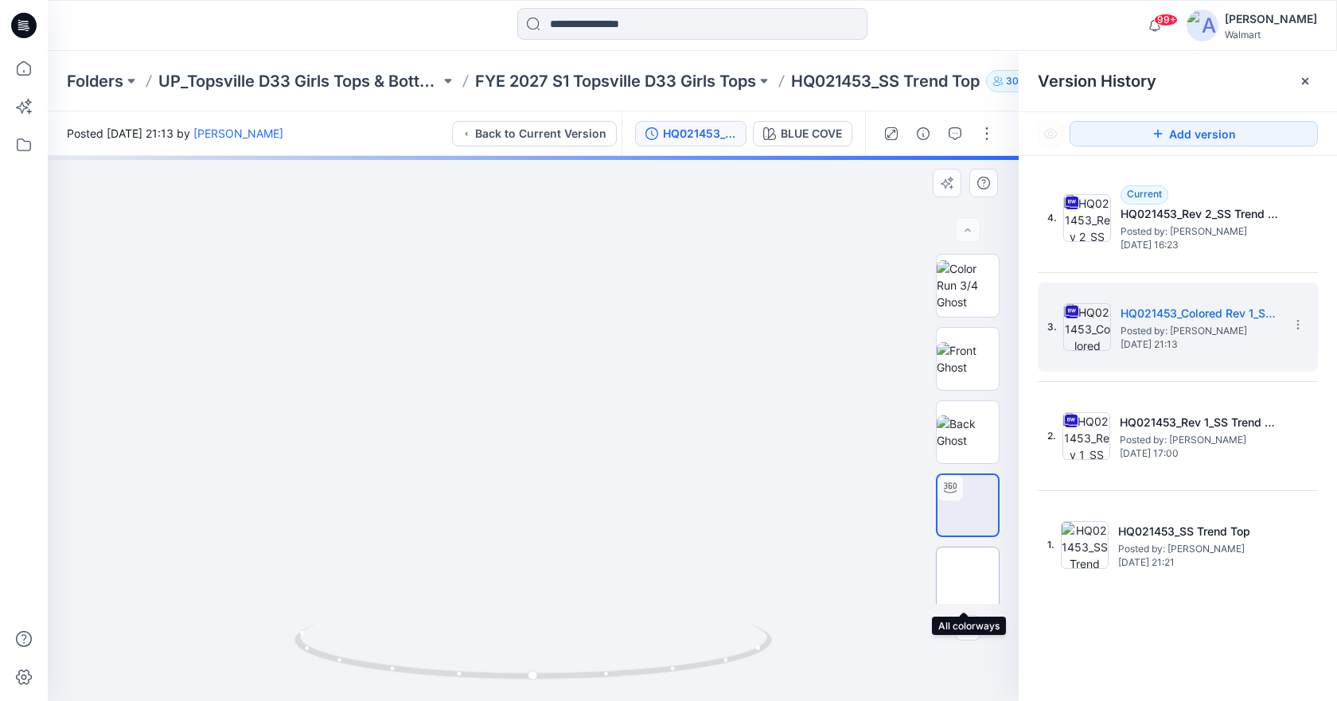
click at [967, 578] on img at bounding box center [967, 578] width 0 height 0
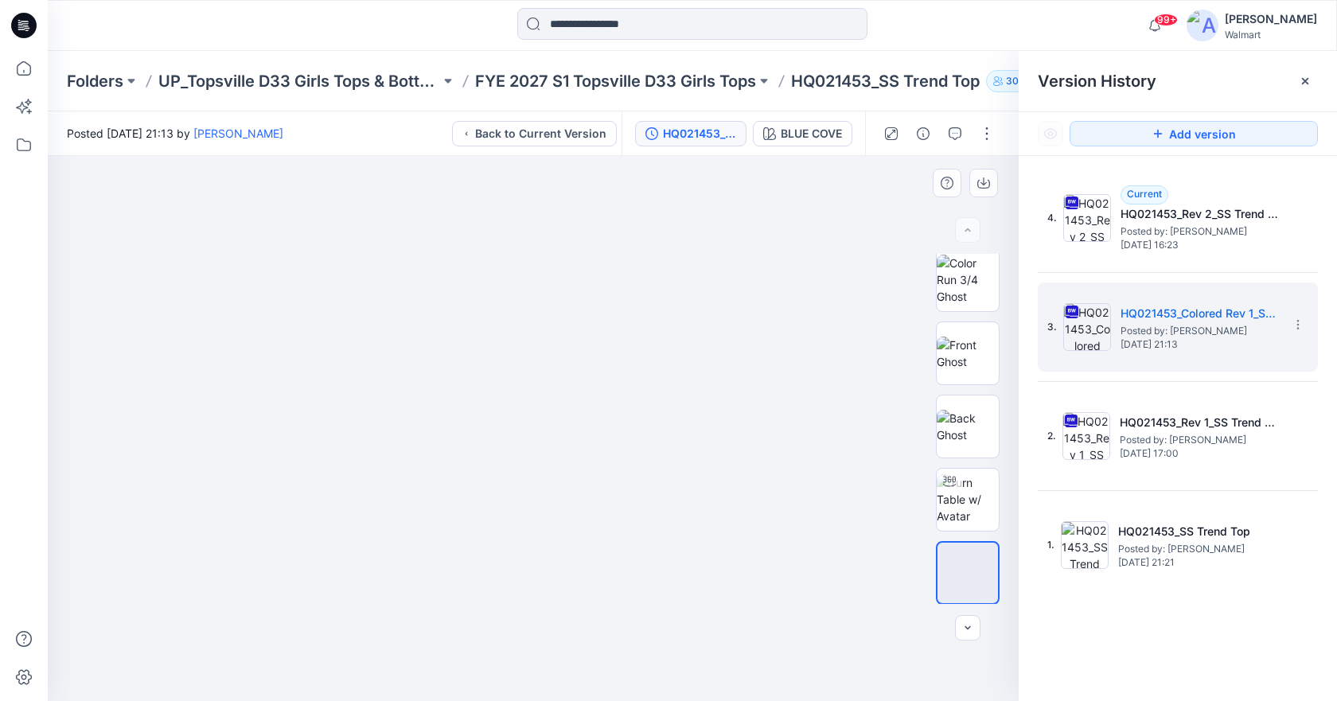
scroll to position [6, 0]
click at [975, 512] on img at bounding box center [967, 498] width 62 height 50
click at [1138, 311] on h5 "HQ021453_Colored Rev 1_SS Trend Top" at bounding box center [1199, 313] width 159 height 19
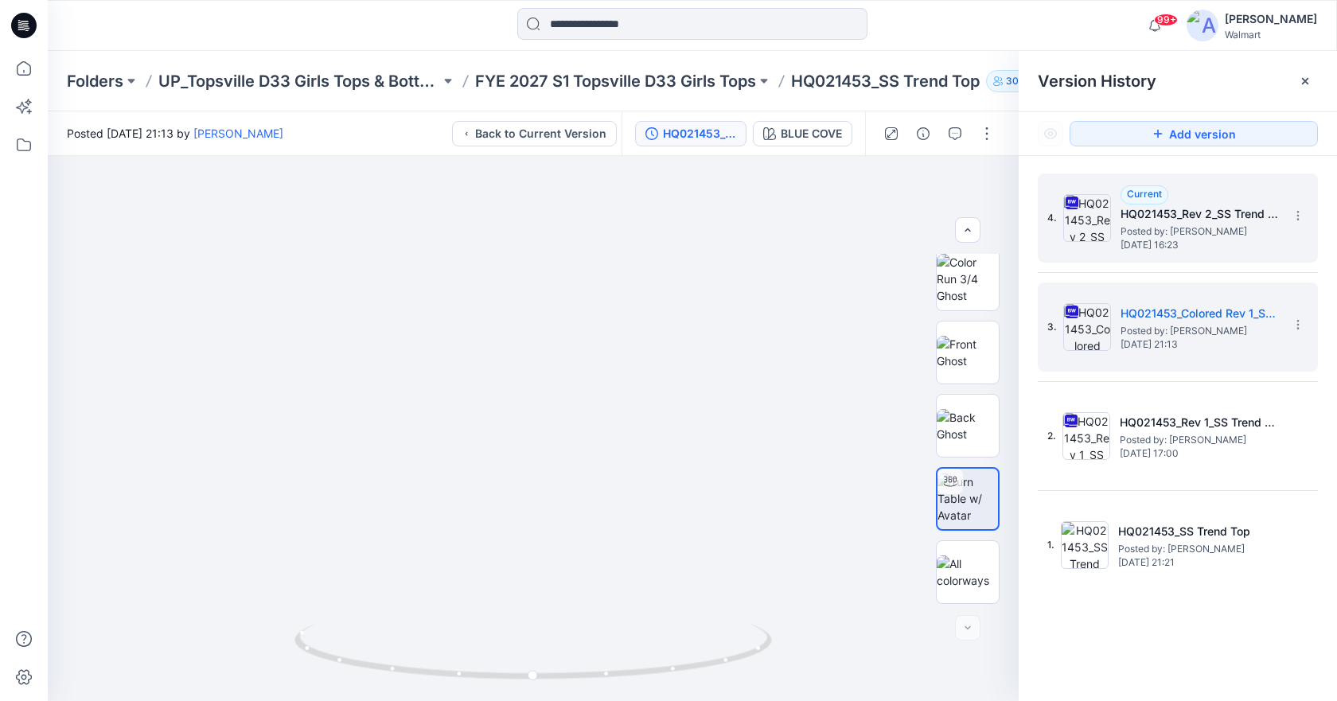
click at [1142, 239] on span "[DATE] 16:23" at bounding box center [1199, 244] width 159 height 11
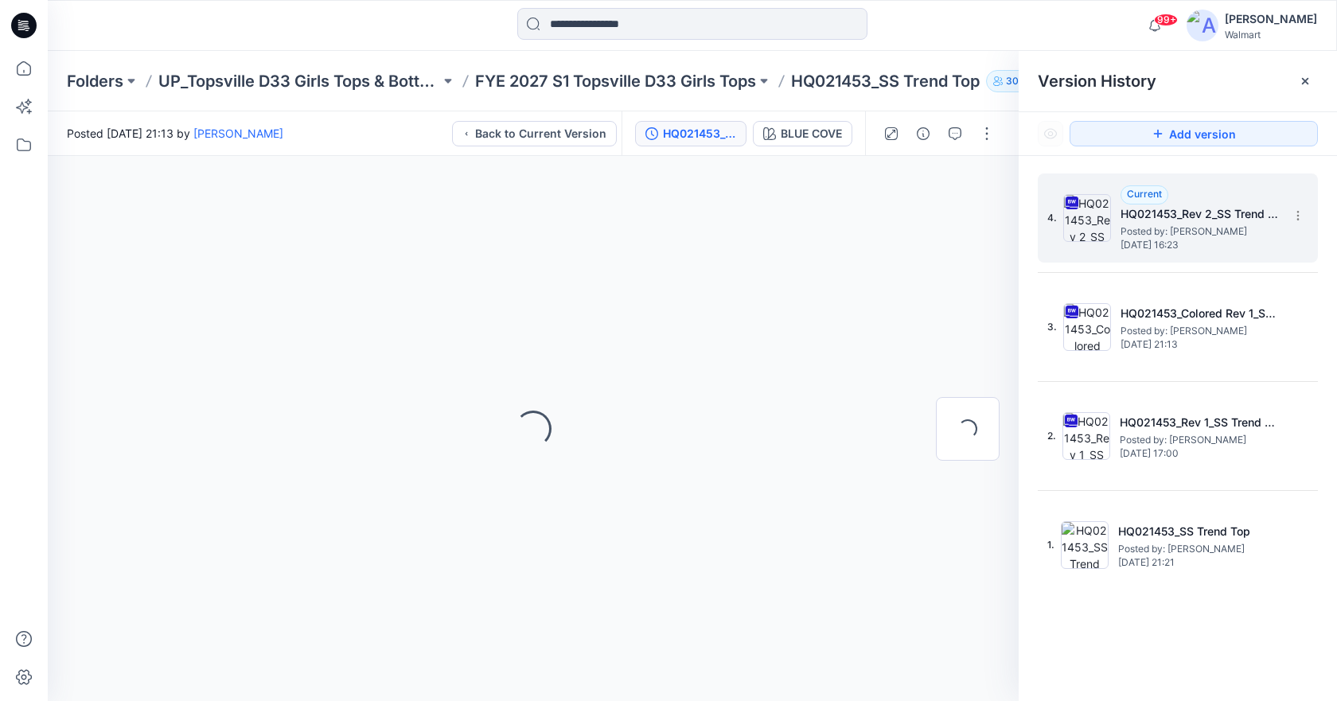
scroll to position [0, 0]
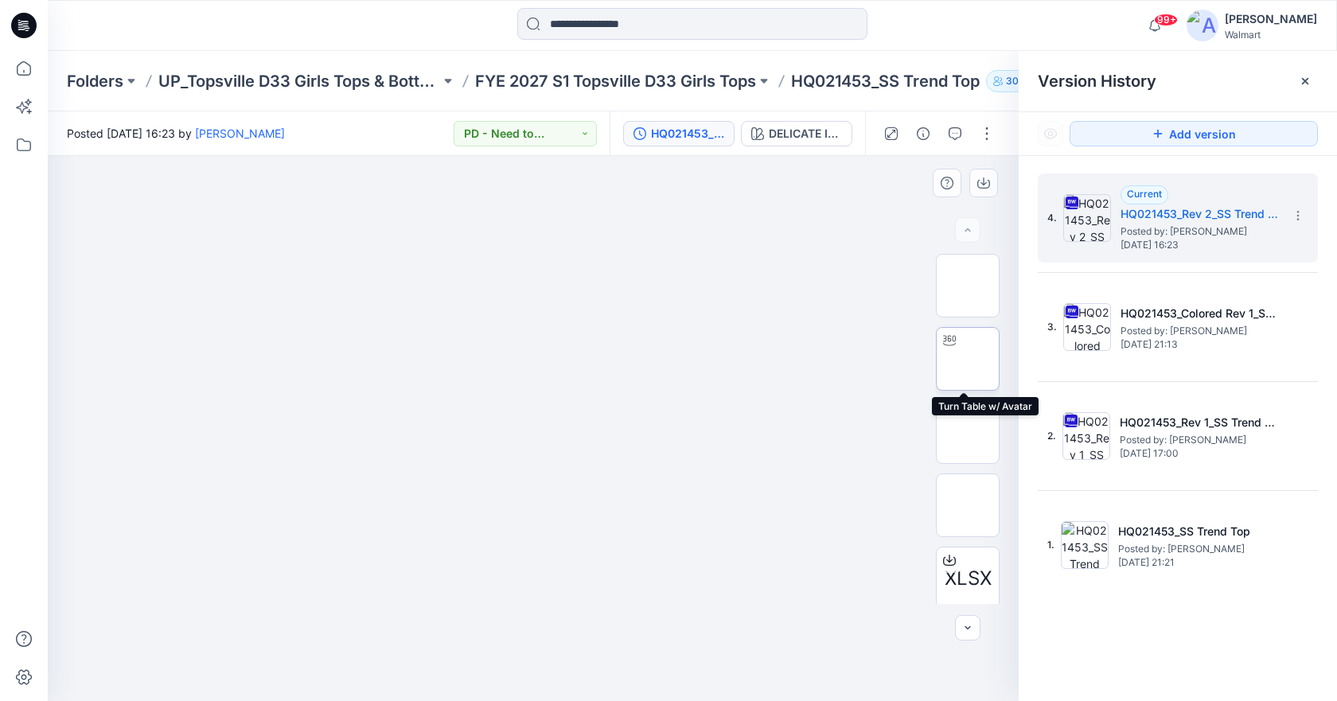
click at [975, 327] on div at bounding box center [968, 359] width 64 height 64
drag, startPoint x: 628, startPoint y: 454, endPoint x: 632, endPoint y: 413, distance: 41.5
click at [894, 138] on icon "button" at bounding box center [891, 133] width 13 height 13
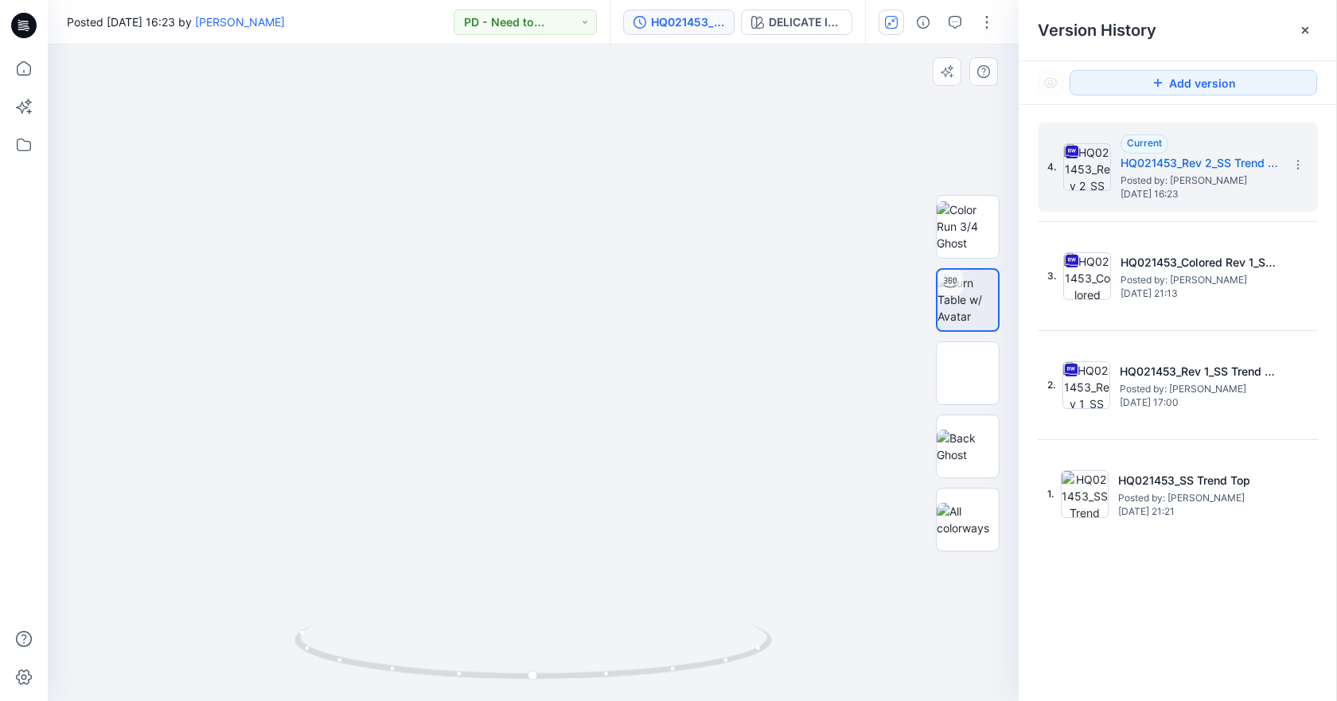
drag, startPoint x: 614, startPoint y: 426, endPoint x: 627, endPoint y: 338, distance: 88.4
click at [958, 519] on img at bounding box center [967, 519] width 62 height 33
